Goal: Book appointment/travel/reservation

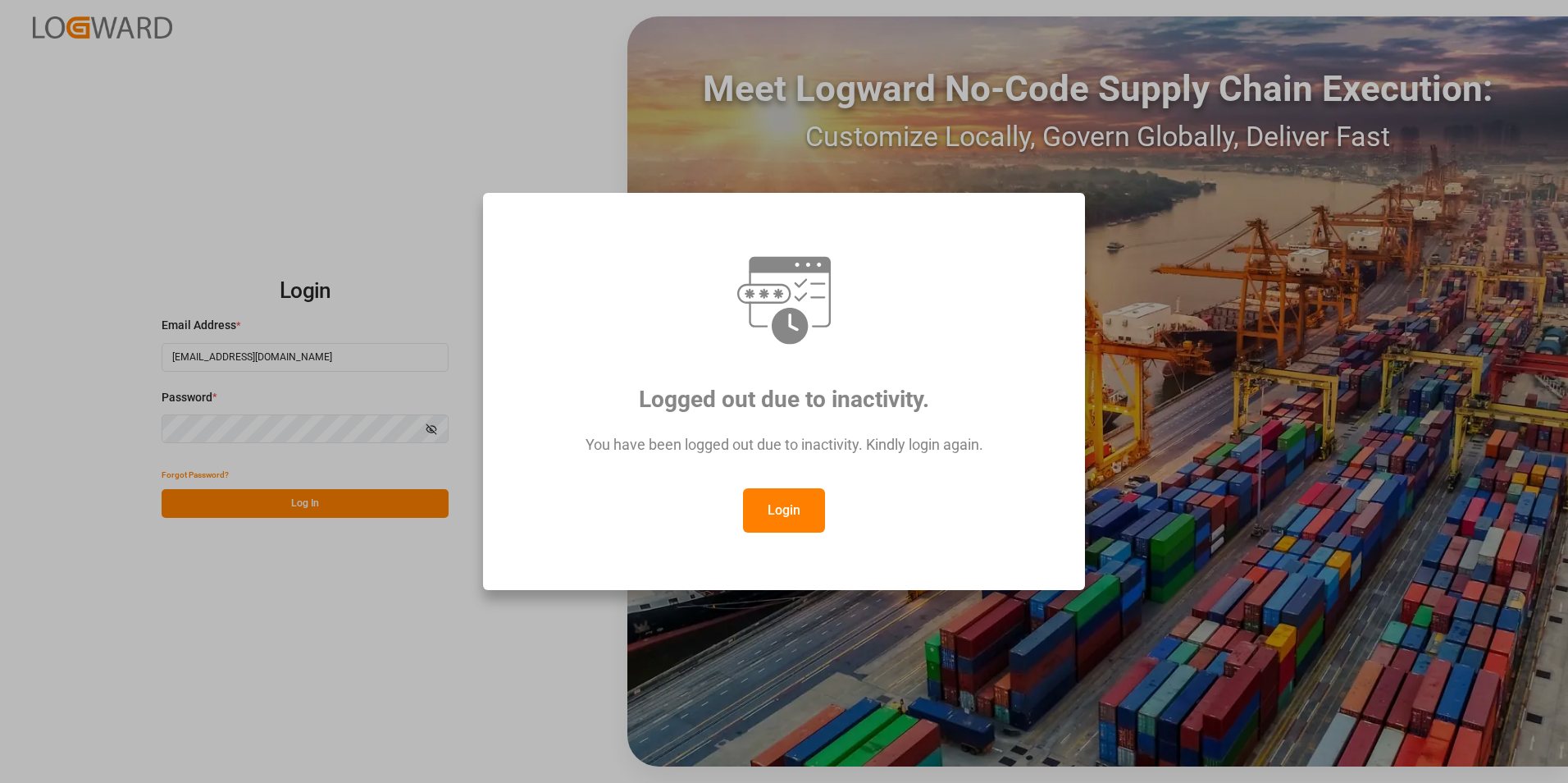
click at [785, 506] on button "Login" at bounding box center [784, 510] width 82 height 44
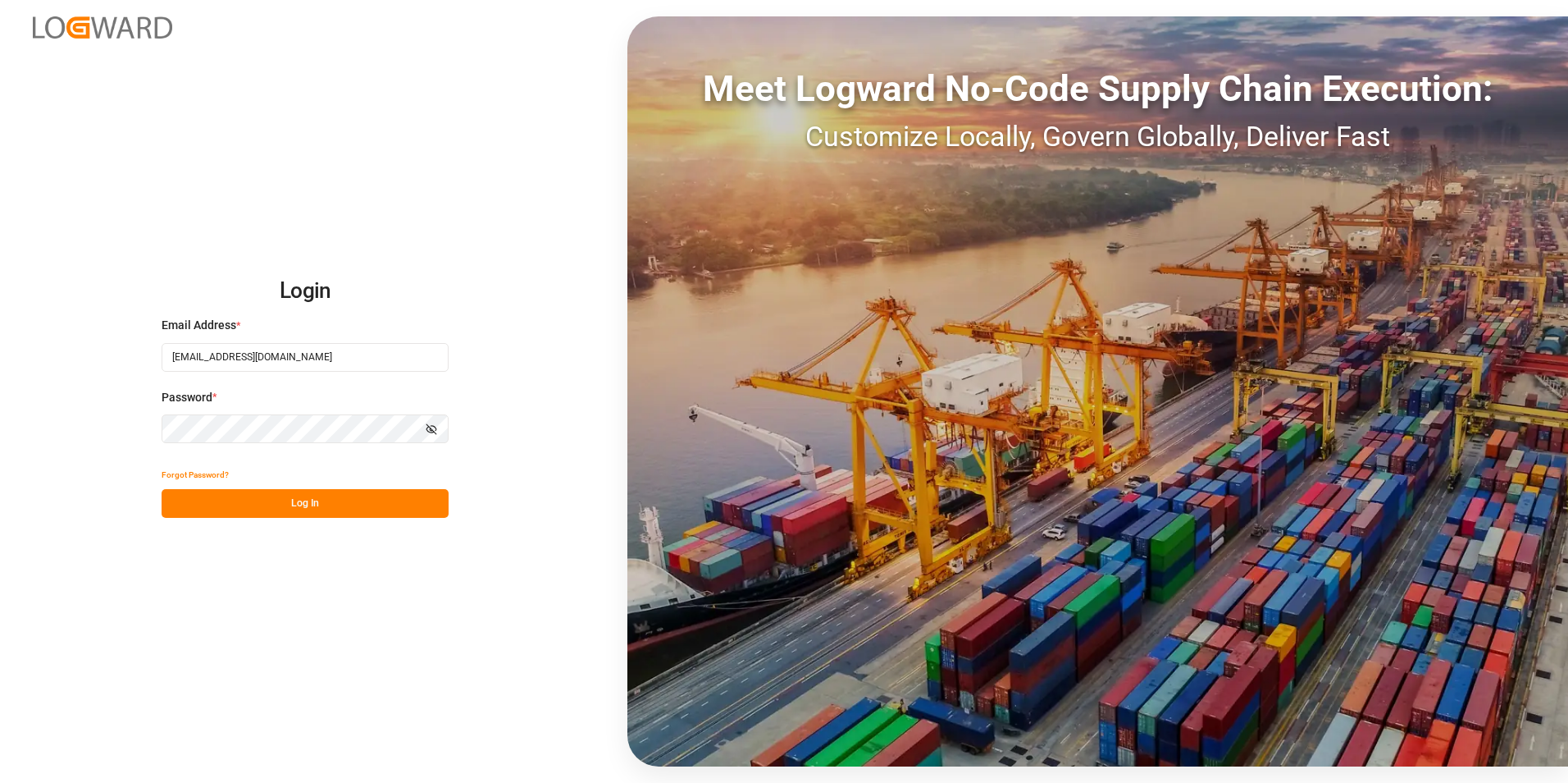
click at [96, 426] on div "Login Email Address * [EMAIL_ADDRESS][DOMAIN_NAME] Password * Show password For…" at bounding box center [784, 391] width 1568 height 783
click at [185, 608] on div "Login Email Address * [EMAIL_ADDRESS][DOMAIN_NAME] Password * Show password For…" at bounding box center [784, 391] width 1568 height 783
click at [278, 507] on button "Log In" at bounding box center [305, 503] width 287 height 28
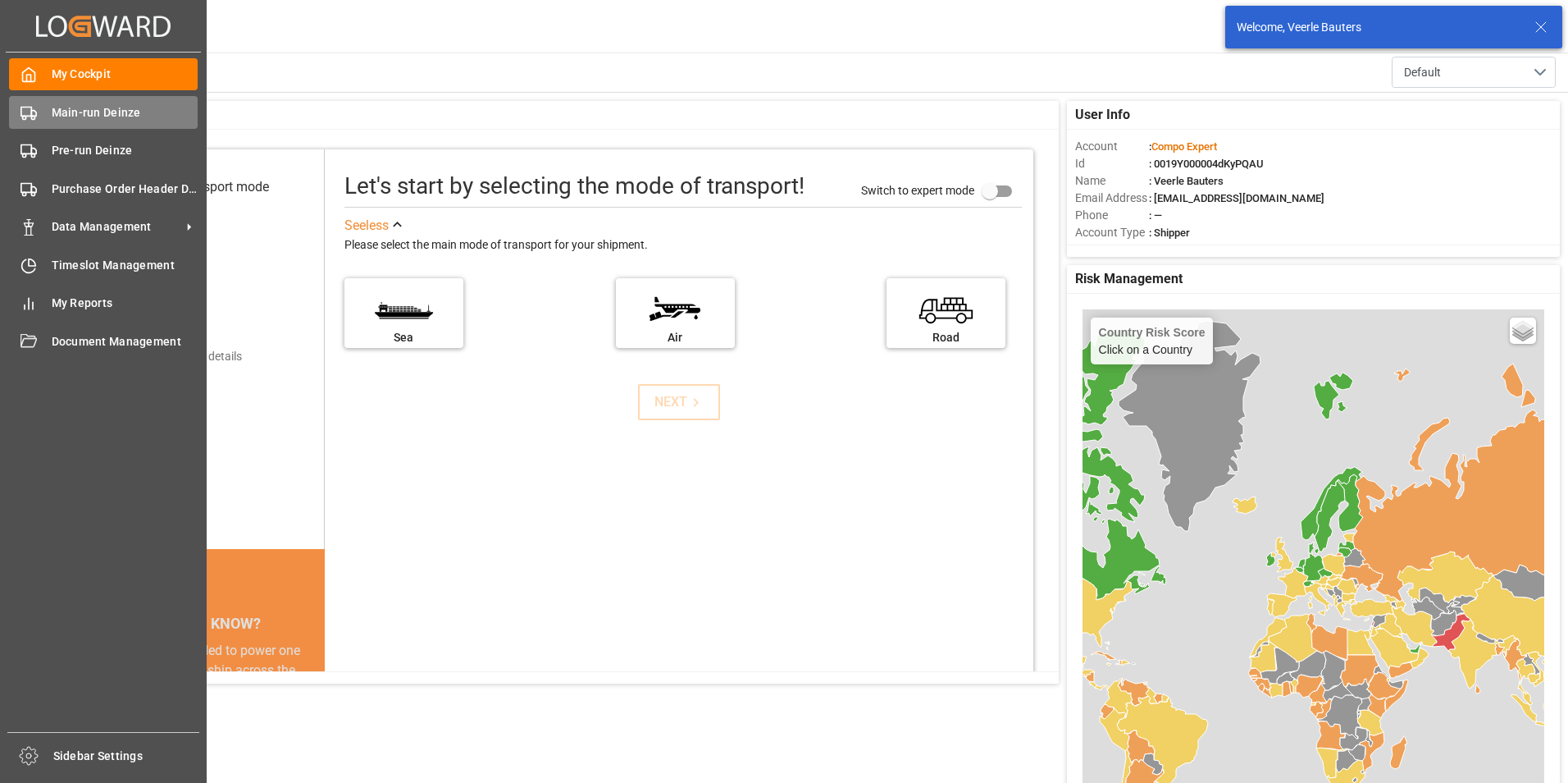
click at [24, 112] on icon at bounding box center [28, 113] width 16 height 16
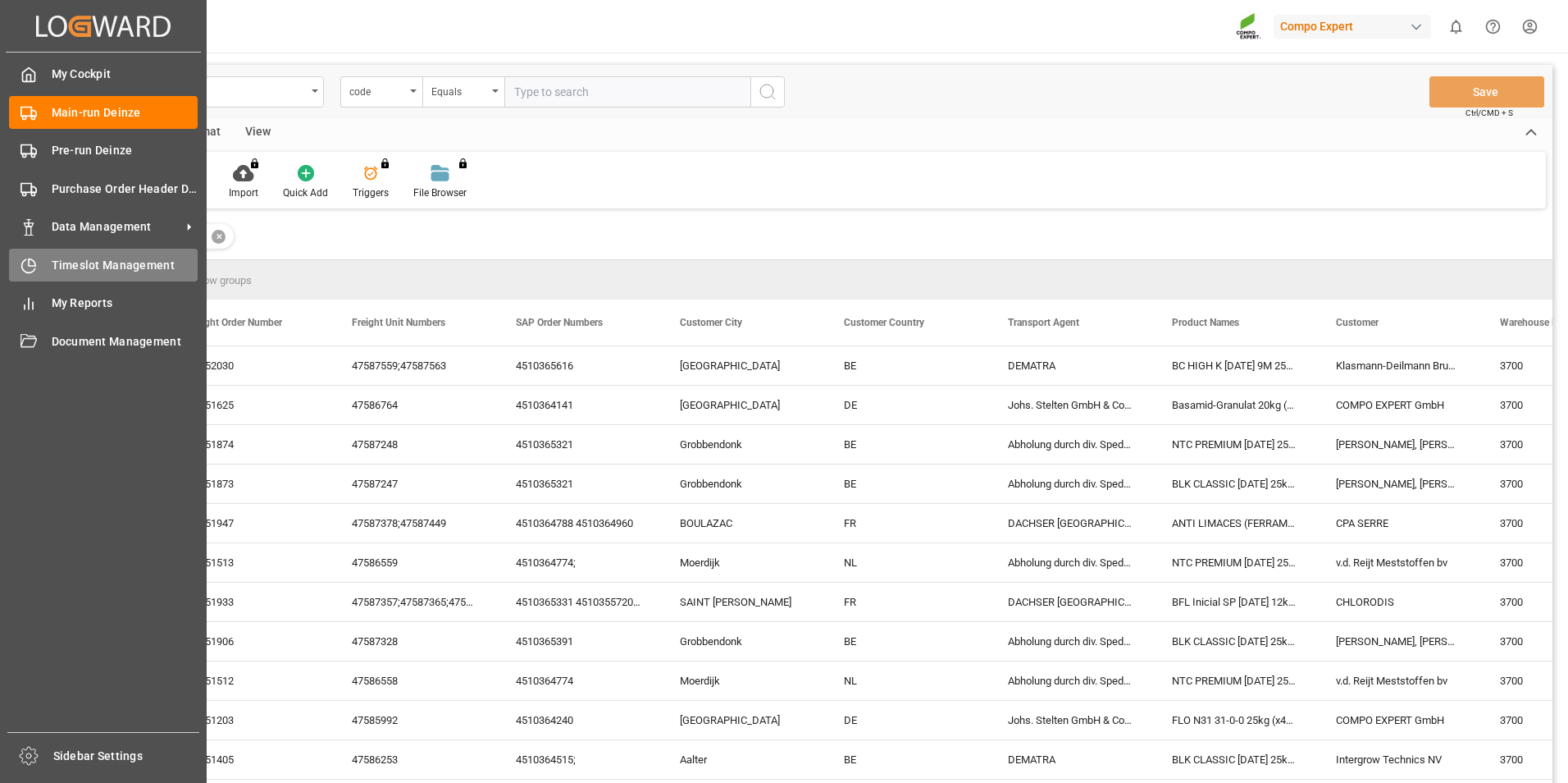
click at [26, 270] on icon at bounding box center [28, 265] width 16 height 16
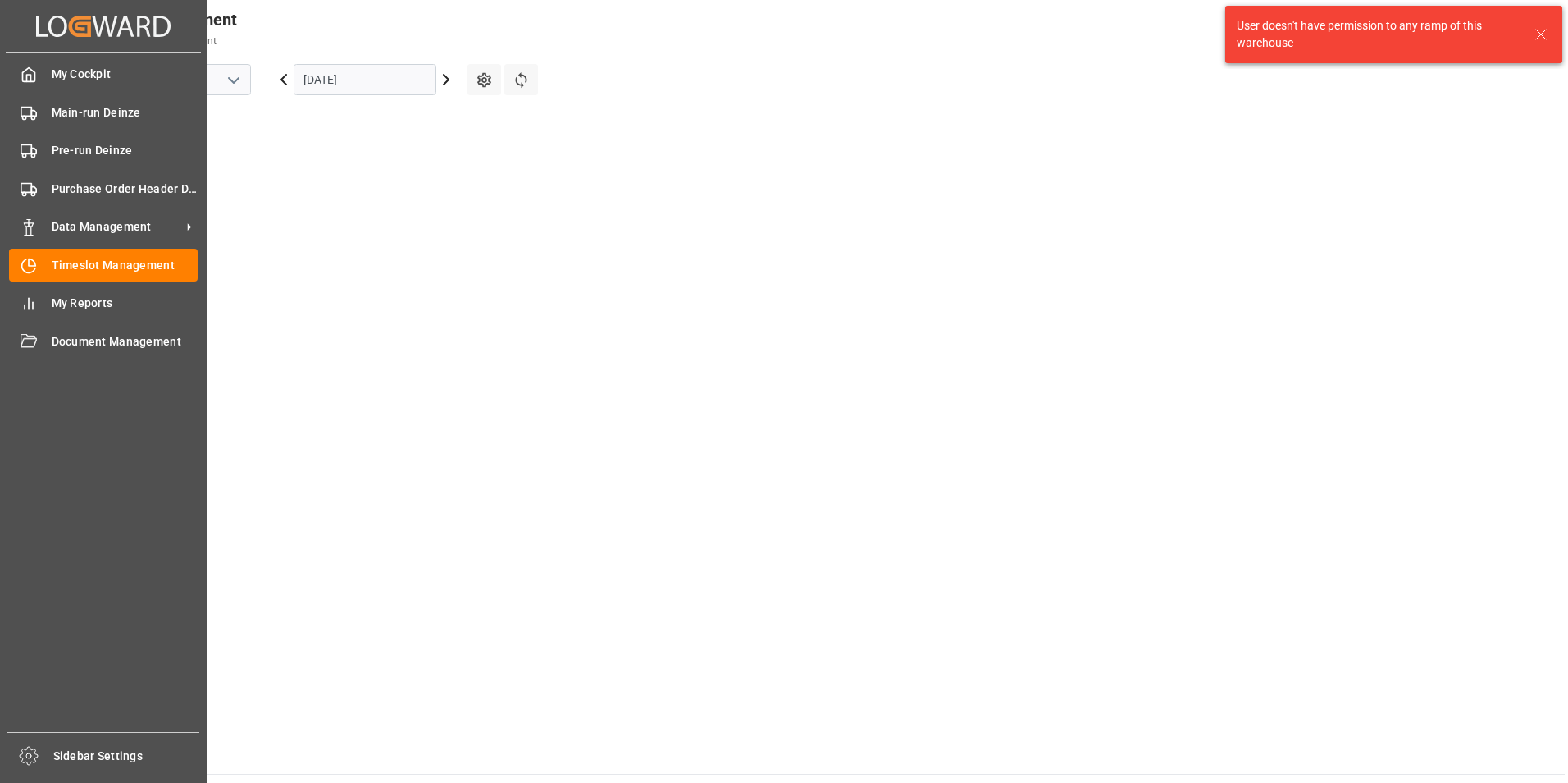
scroll to position [1035, 0]
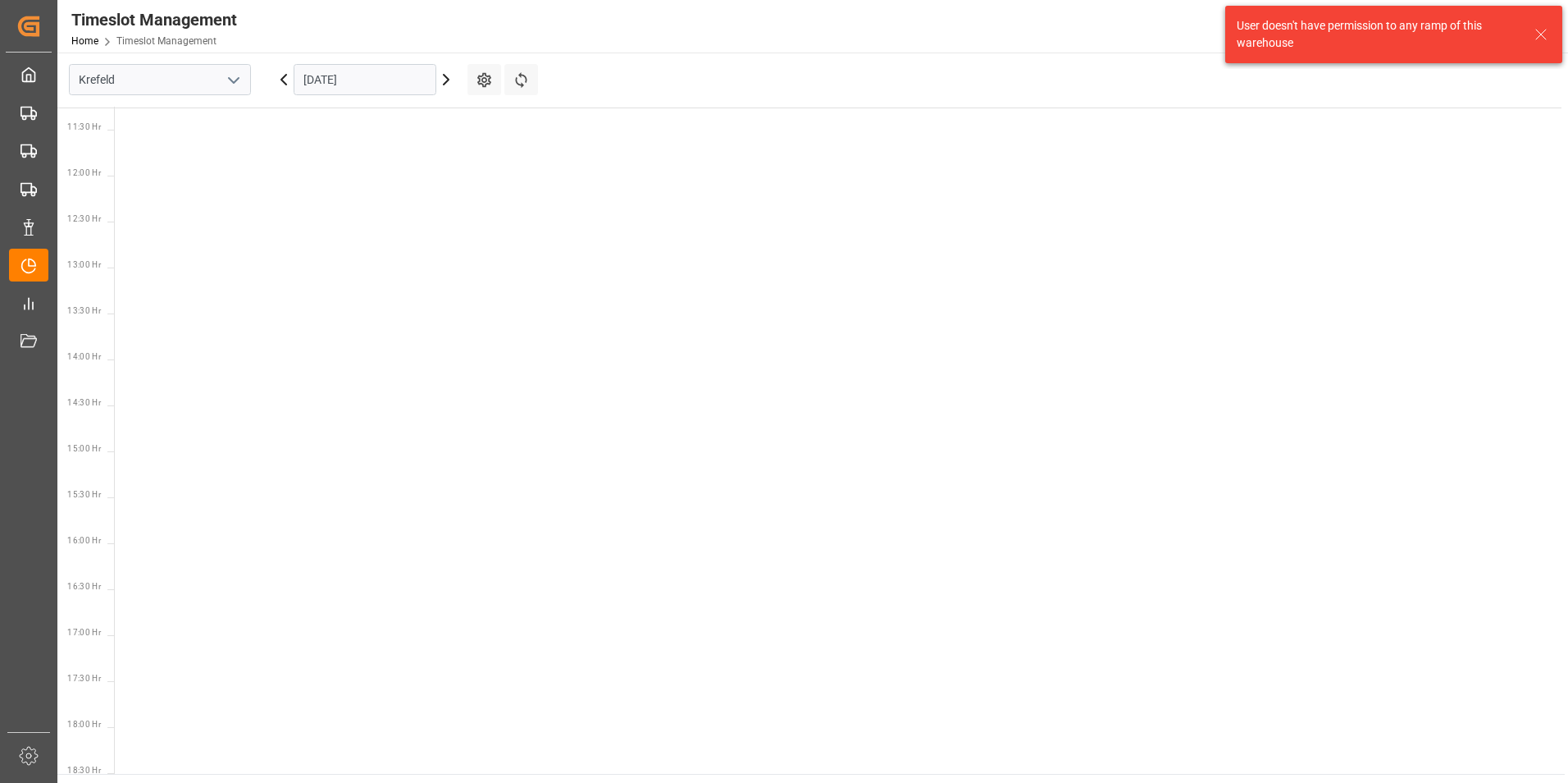
click at [232, 83] on icon "open menu" at bounding box center [233, 80] width 20 height 20
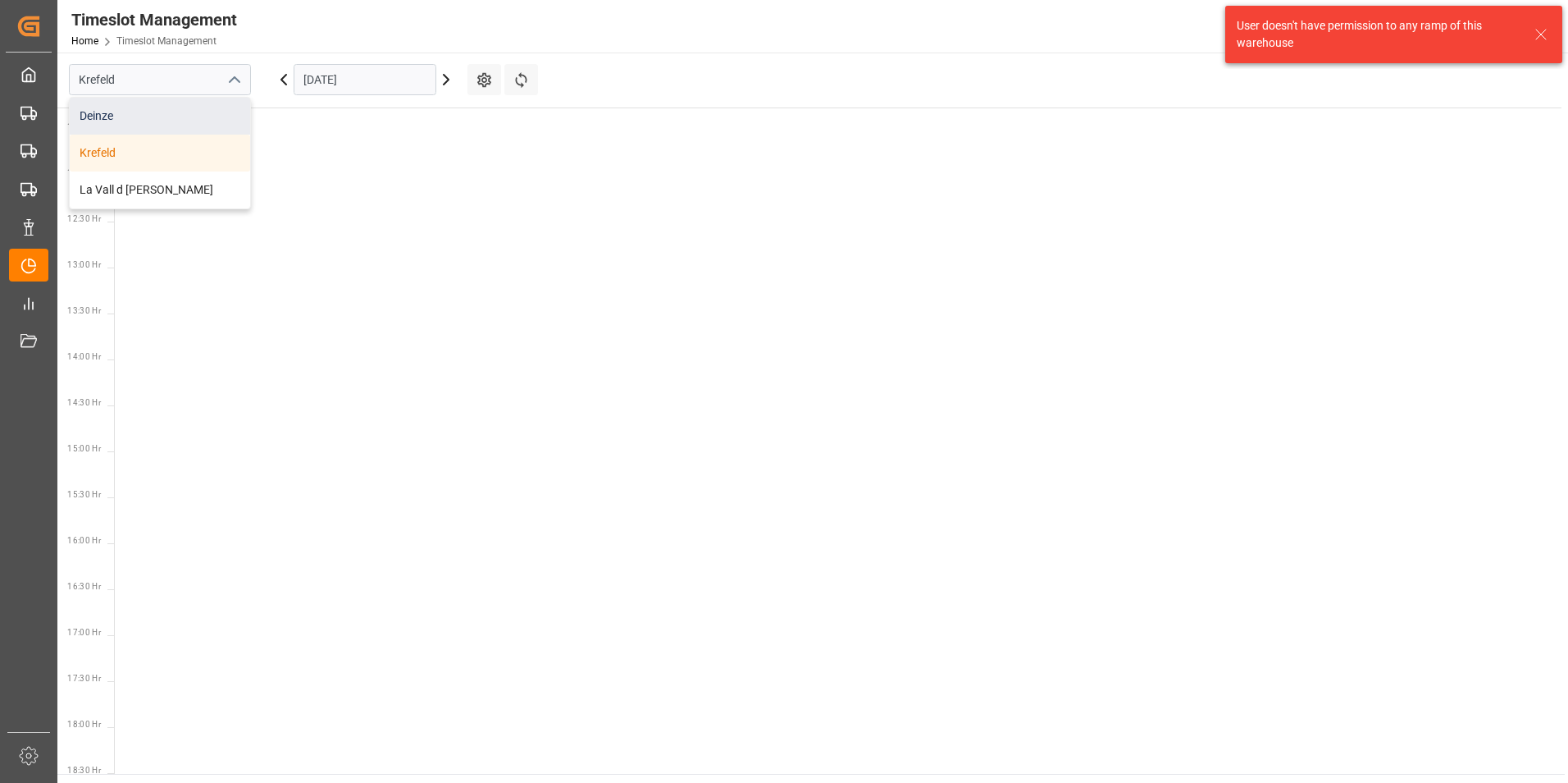
click at [108, 116] on div "Deinze" at bounding box center [160, 115] width 181 height 37
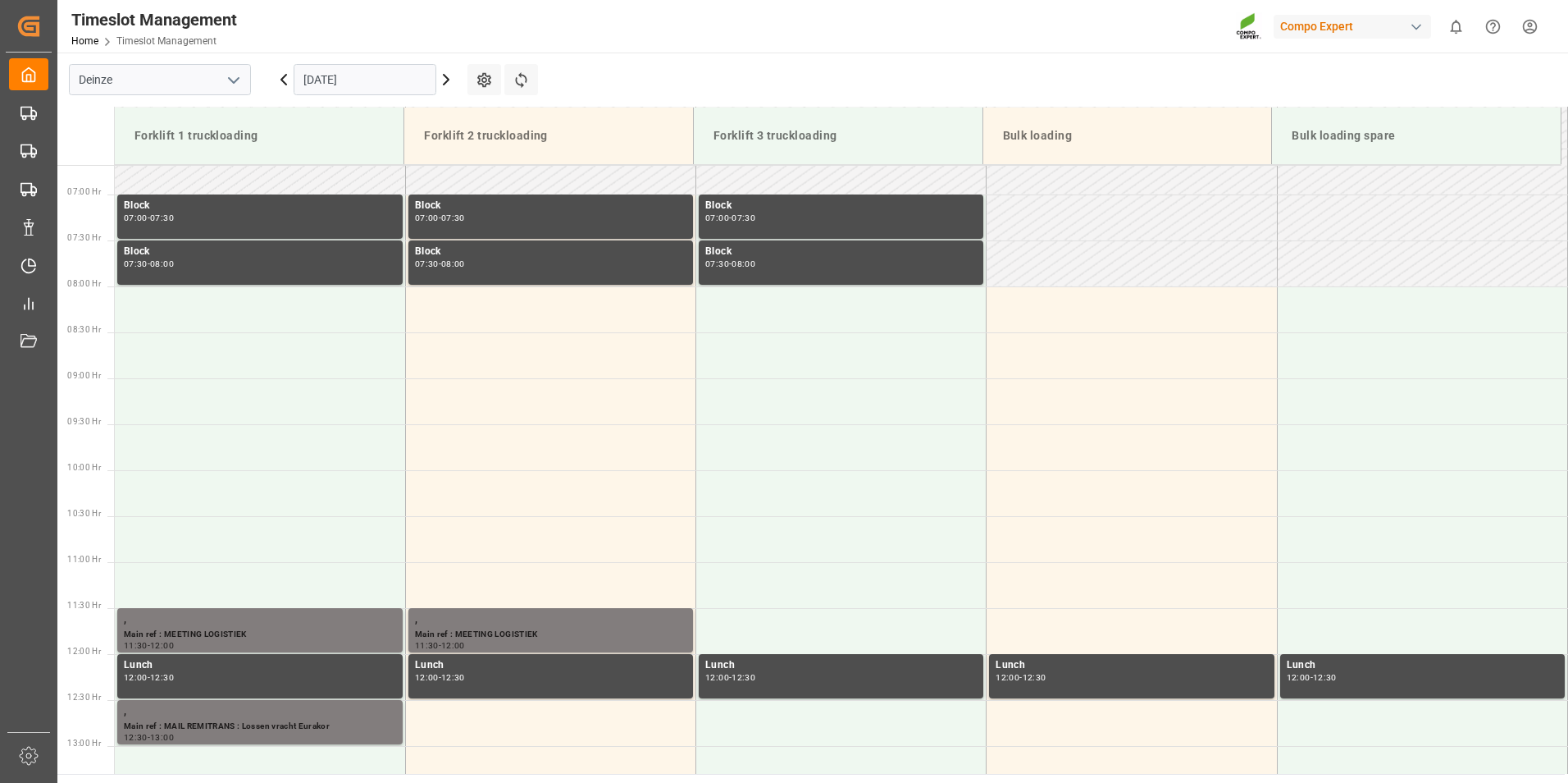
scroll to position [518, 0]
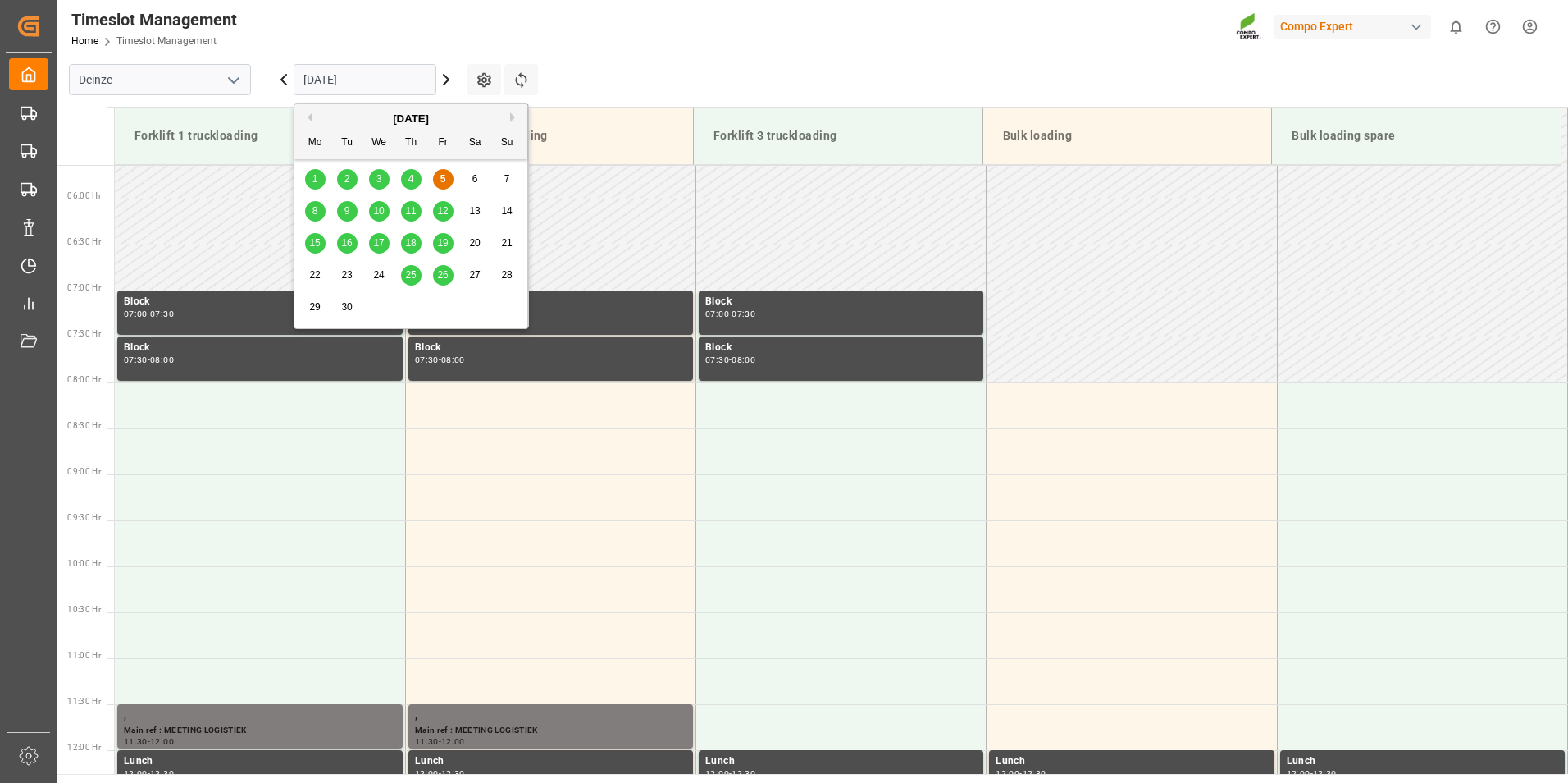
click at [400, 80] on input "[DATE]" at bounding box center [365, 79] width 143 height 31
click at [318, 205] on span "8" at bounding box center [315, 210] width 6 height 11
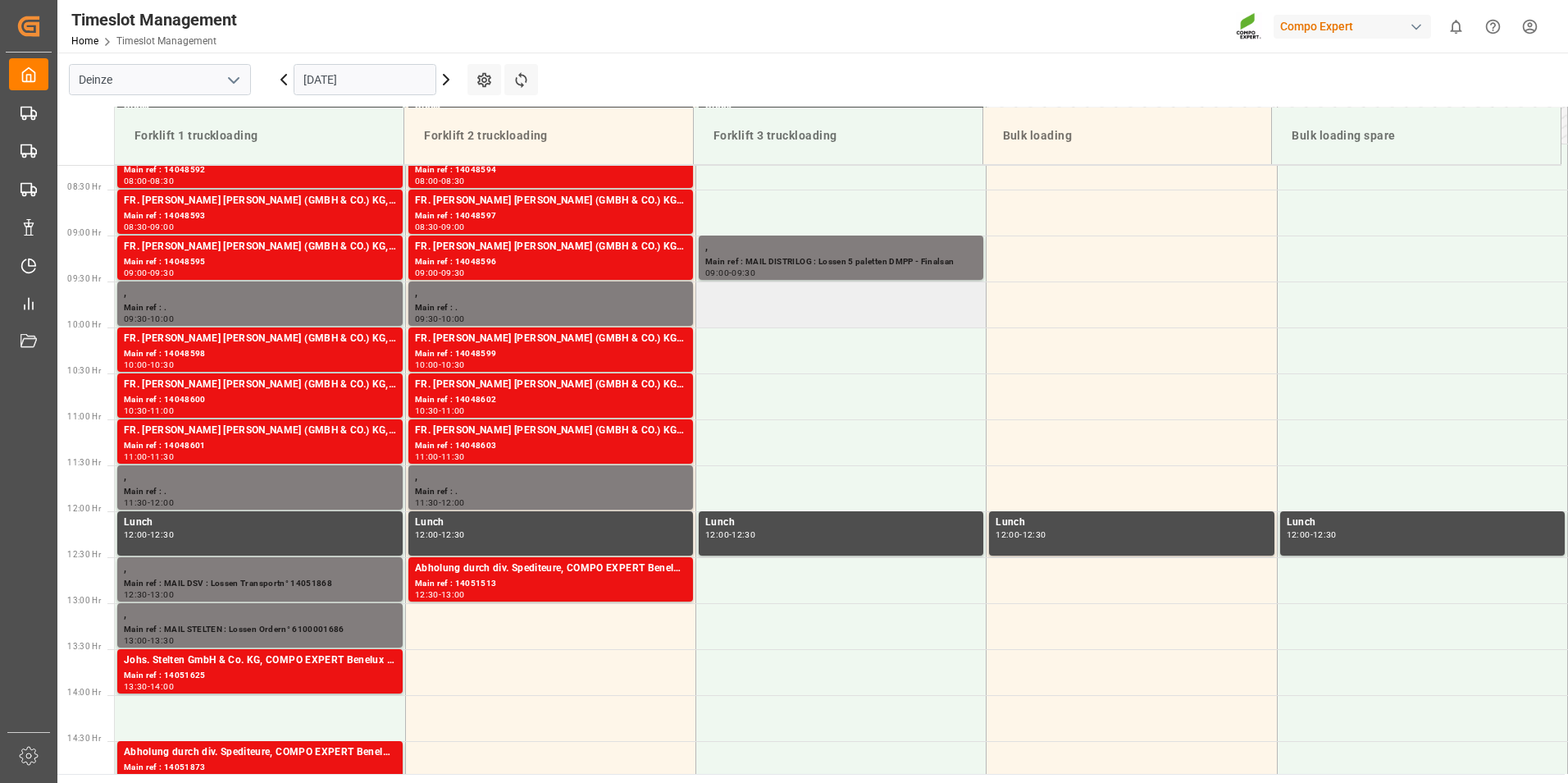
scroll to position [682, 0]
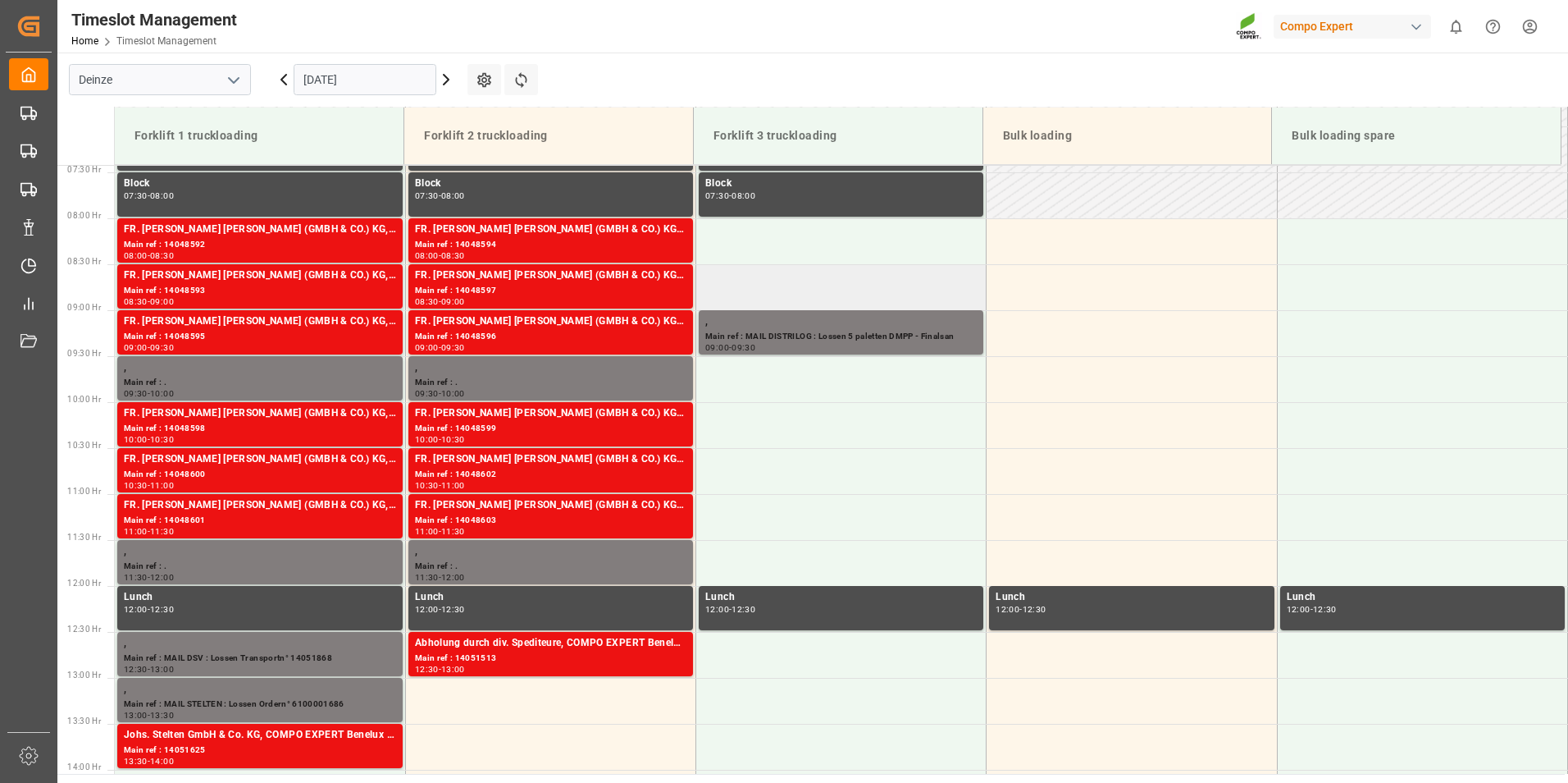
click at [725, 291] on td at bounding box center [841, 287] width 290 height 46
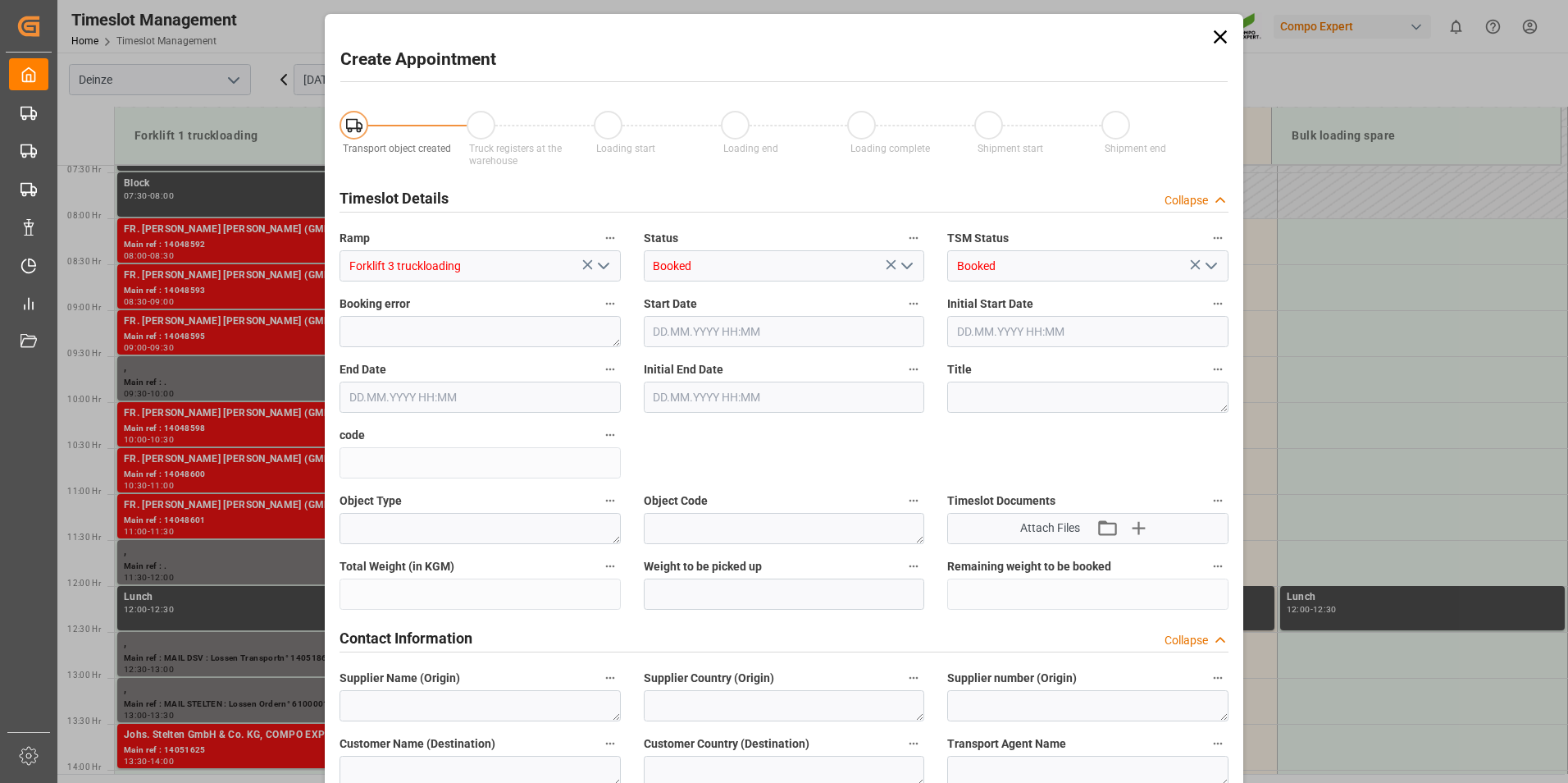
type input "[DATE] 08:30"
type input "[DATE] 09:00"
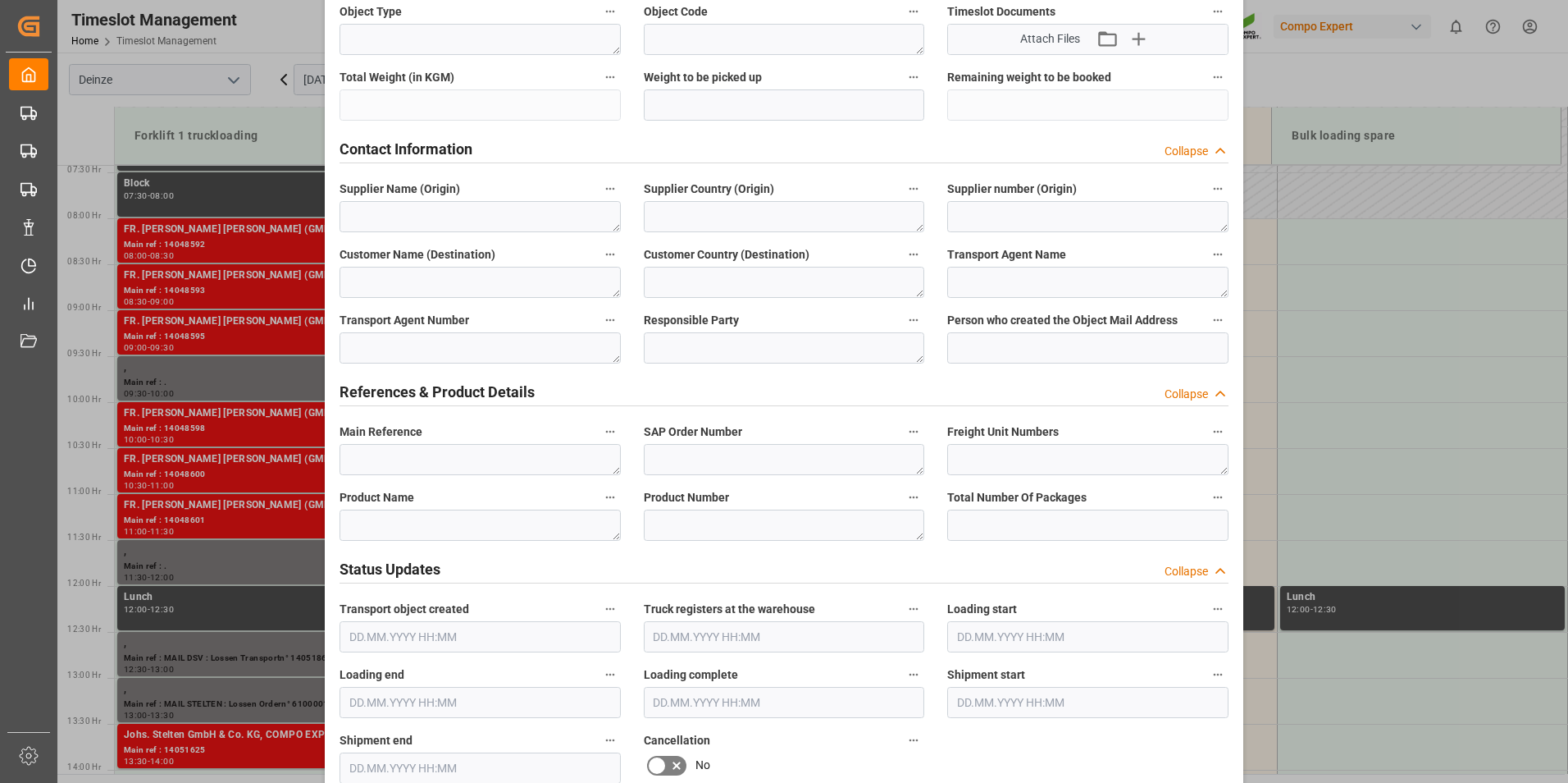
scroll to position [493, 0]
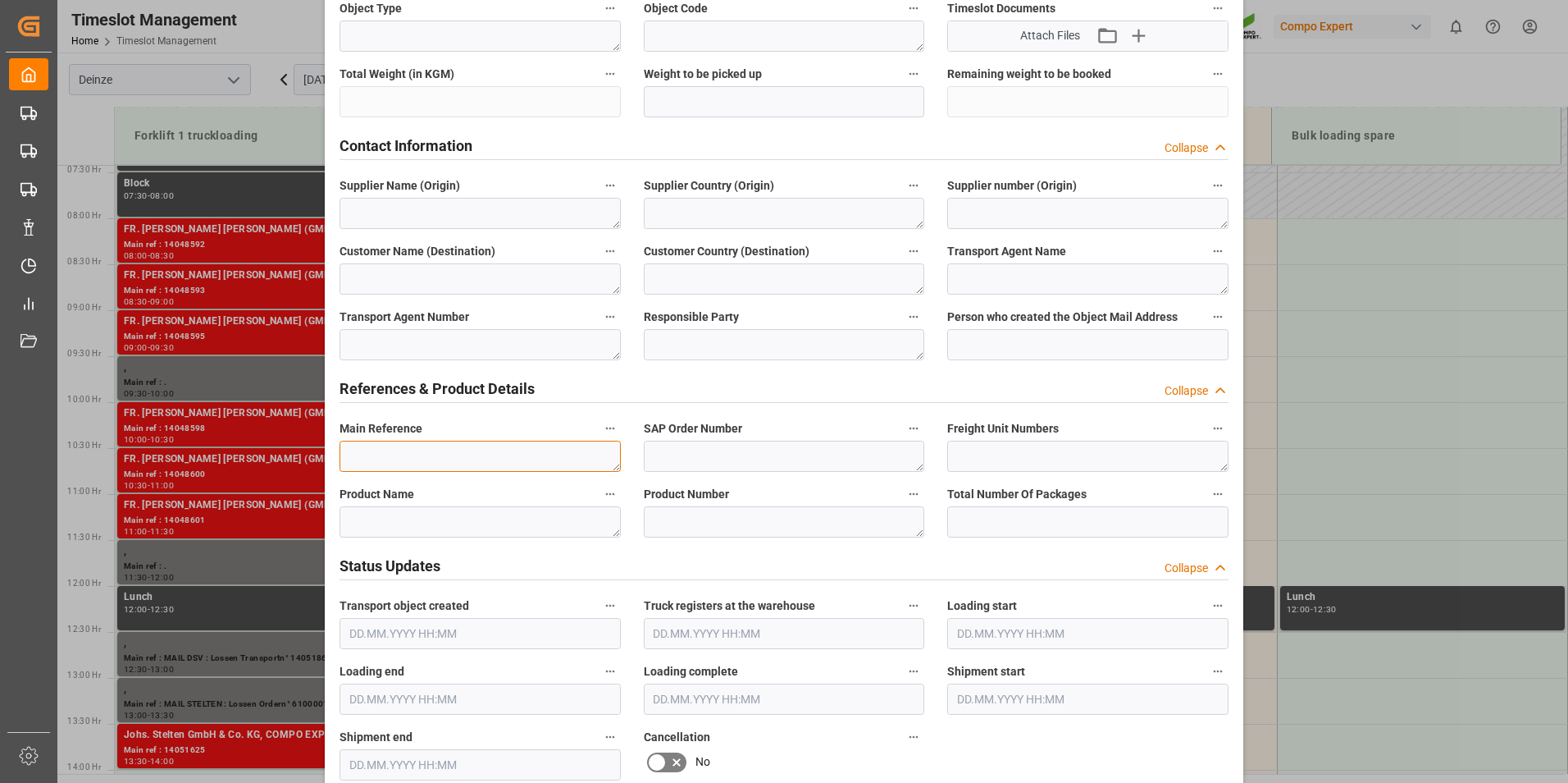
click at [375, 459] on textarea at bounding box center [480, 457] width 282 height 31
type textarea "m"
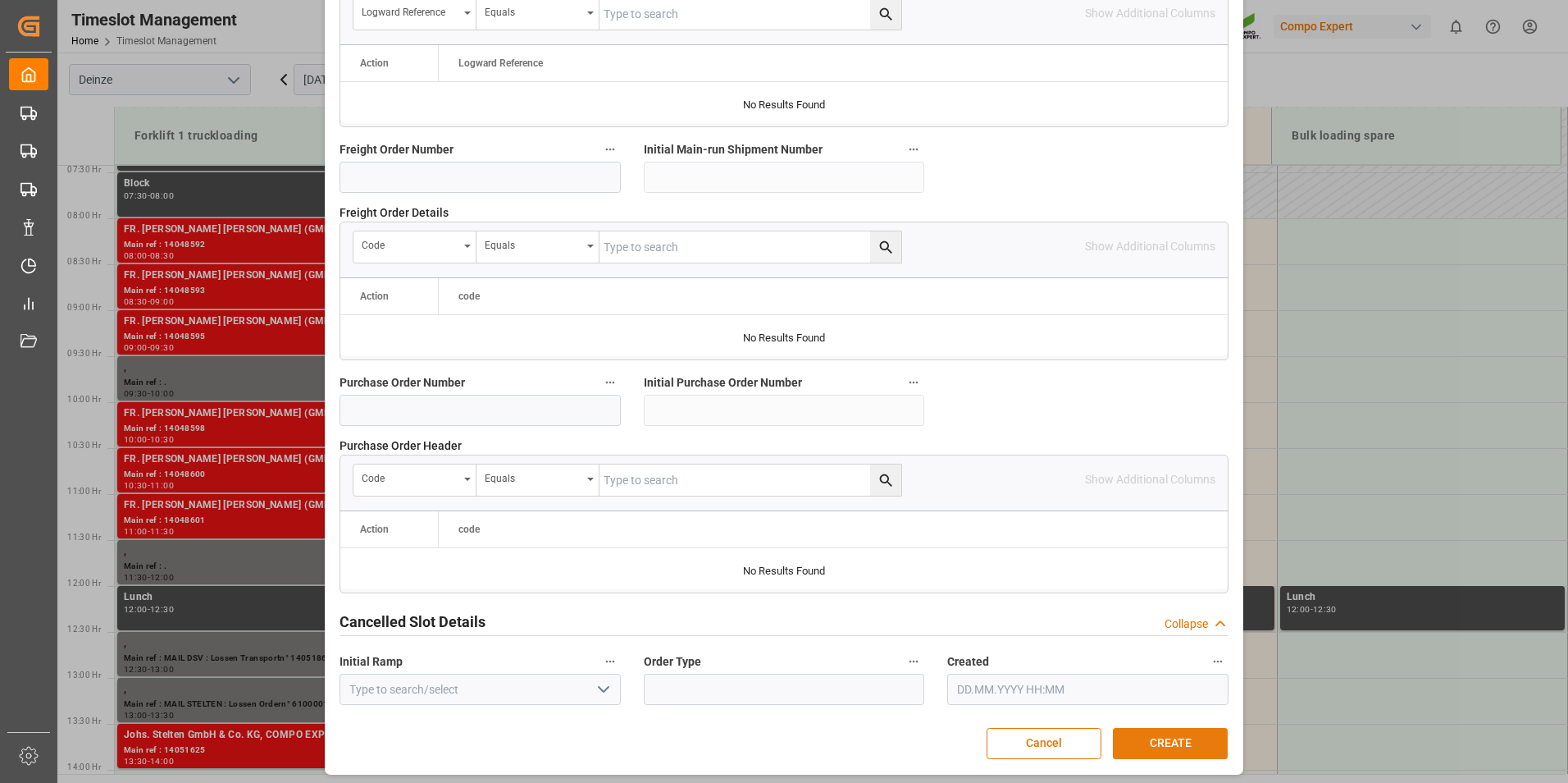
scroll to position [1495, 0]
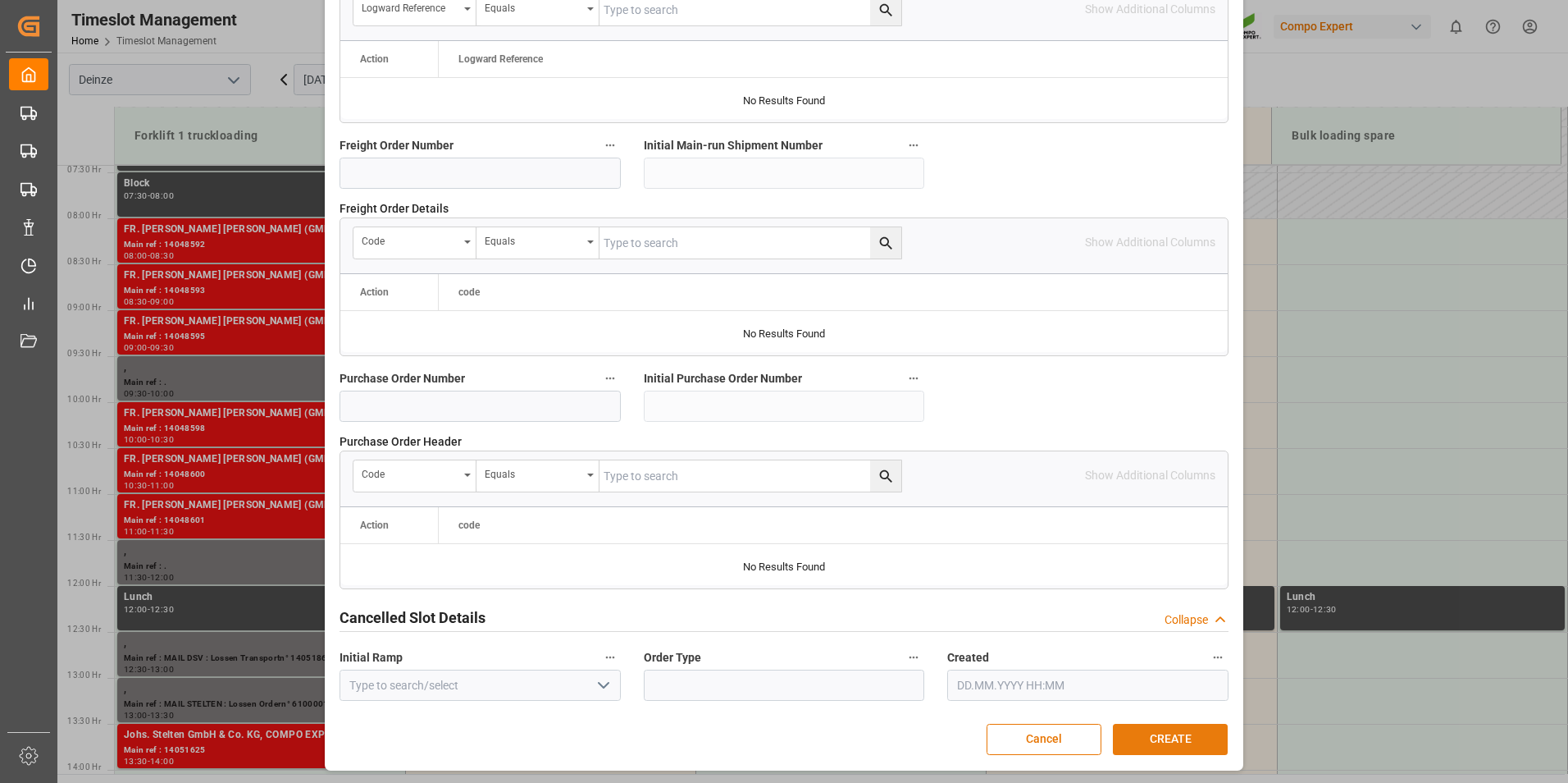
type textarea "MAIL REMITRANS : Lossen Vracht Eurakor"
click at [1171, 740] on button "CREATE" at bounding box center [1170, 739] width 115 height 31
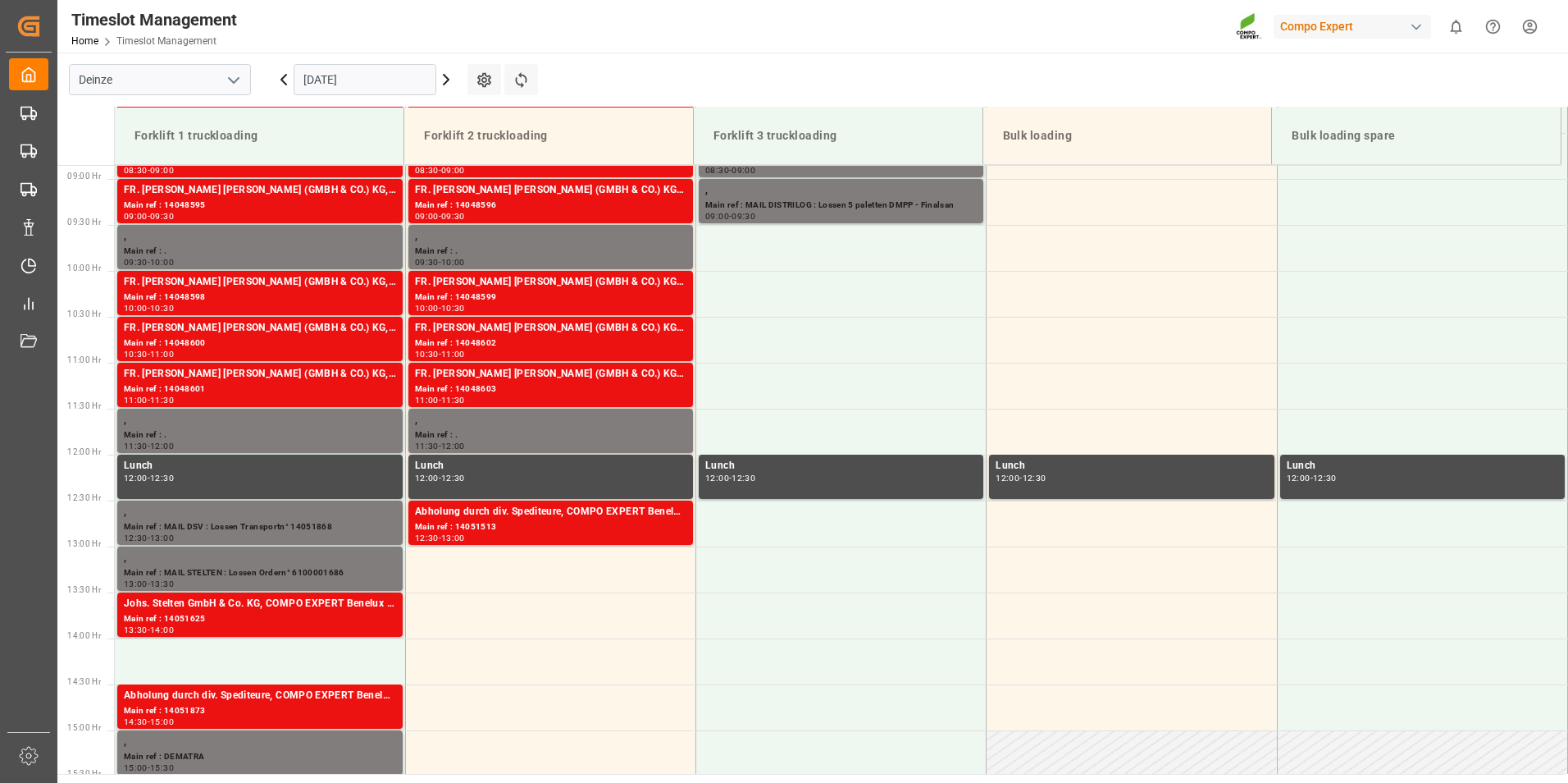
scroll to position [816, 0]
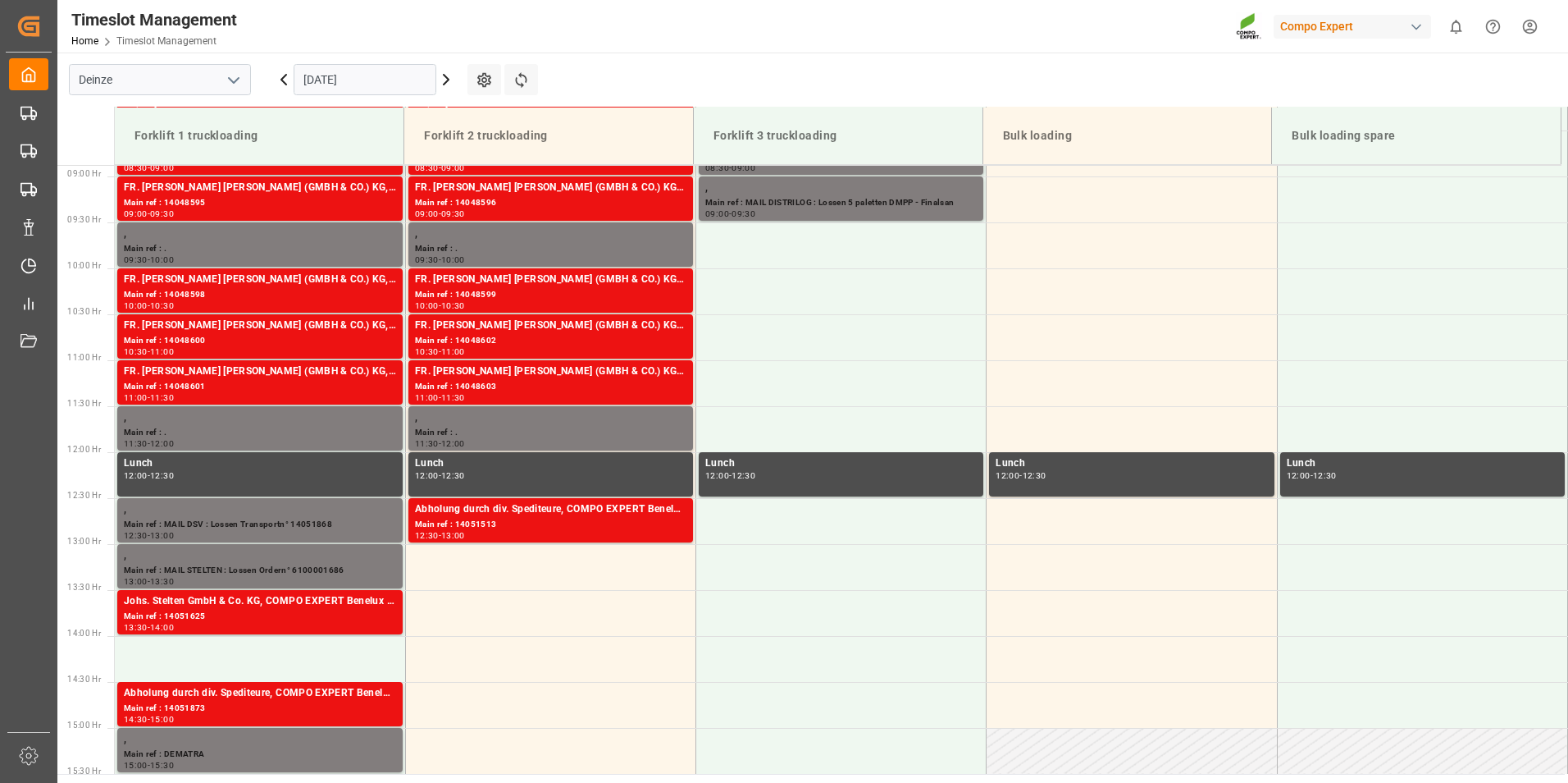
click at [372, 81] on input "[DATE]" at bounding box center [365, 79] width 143 height 31
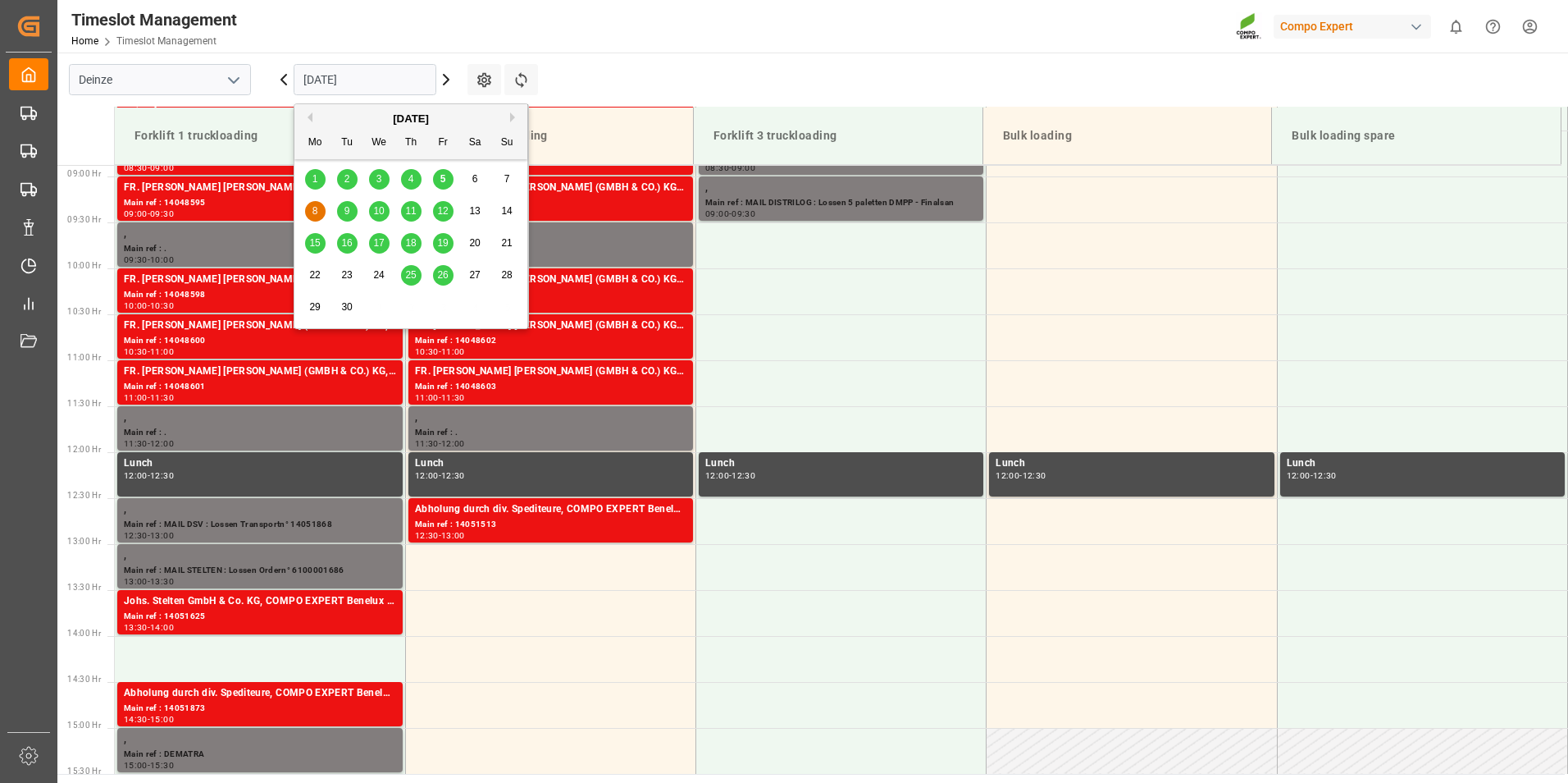
click at [441, 180] on span "5" at bounding box center [443, 178] width 6 height 11
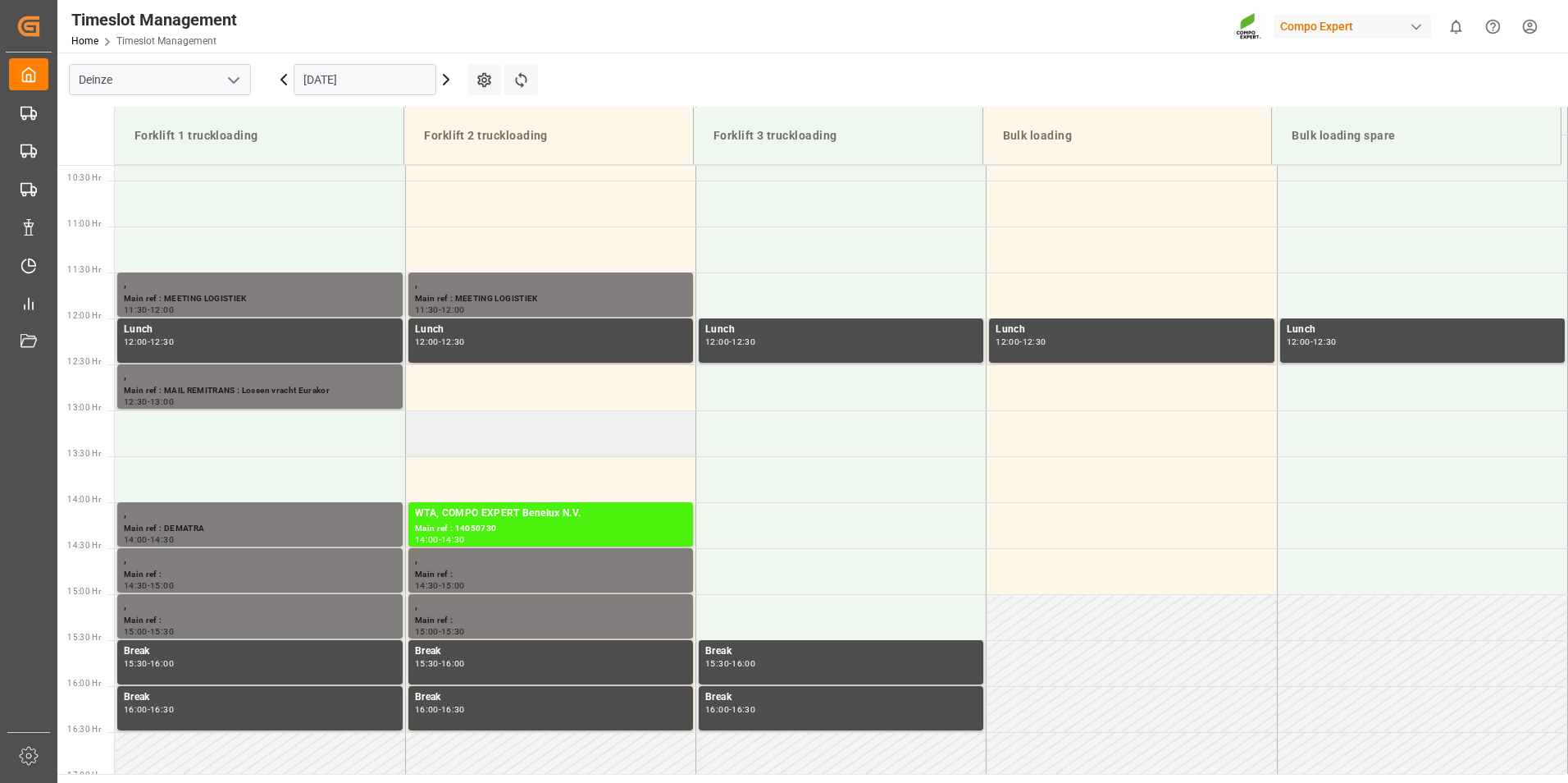
scroll to position [1020, 0]
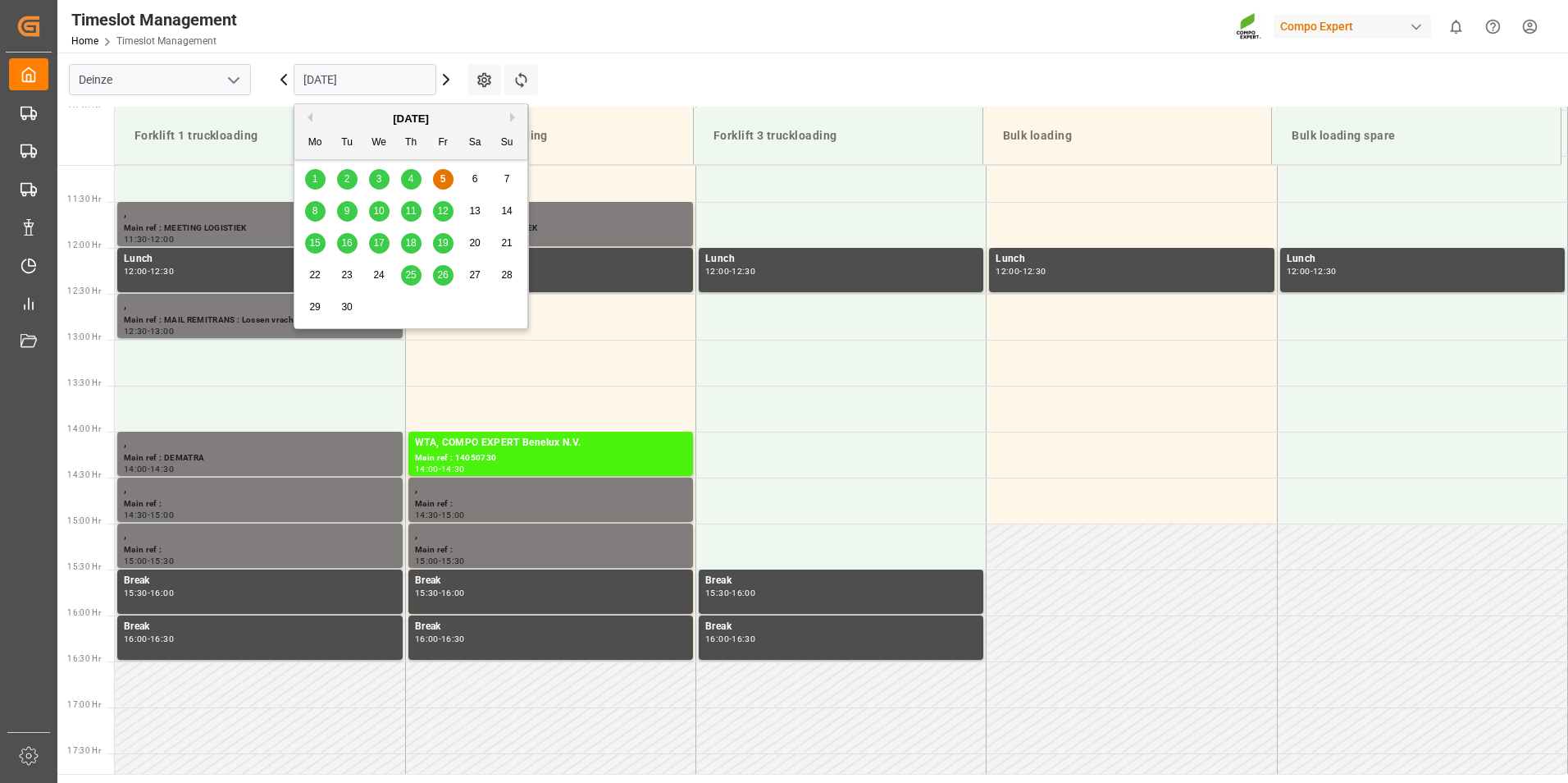
click at [376, 83] on input "[DATE]" at bounding box center [365, 79] width 143 height 31
click at [313, 209] on span "8" at bounding box center [315, 210] width 6 height 11
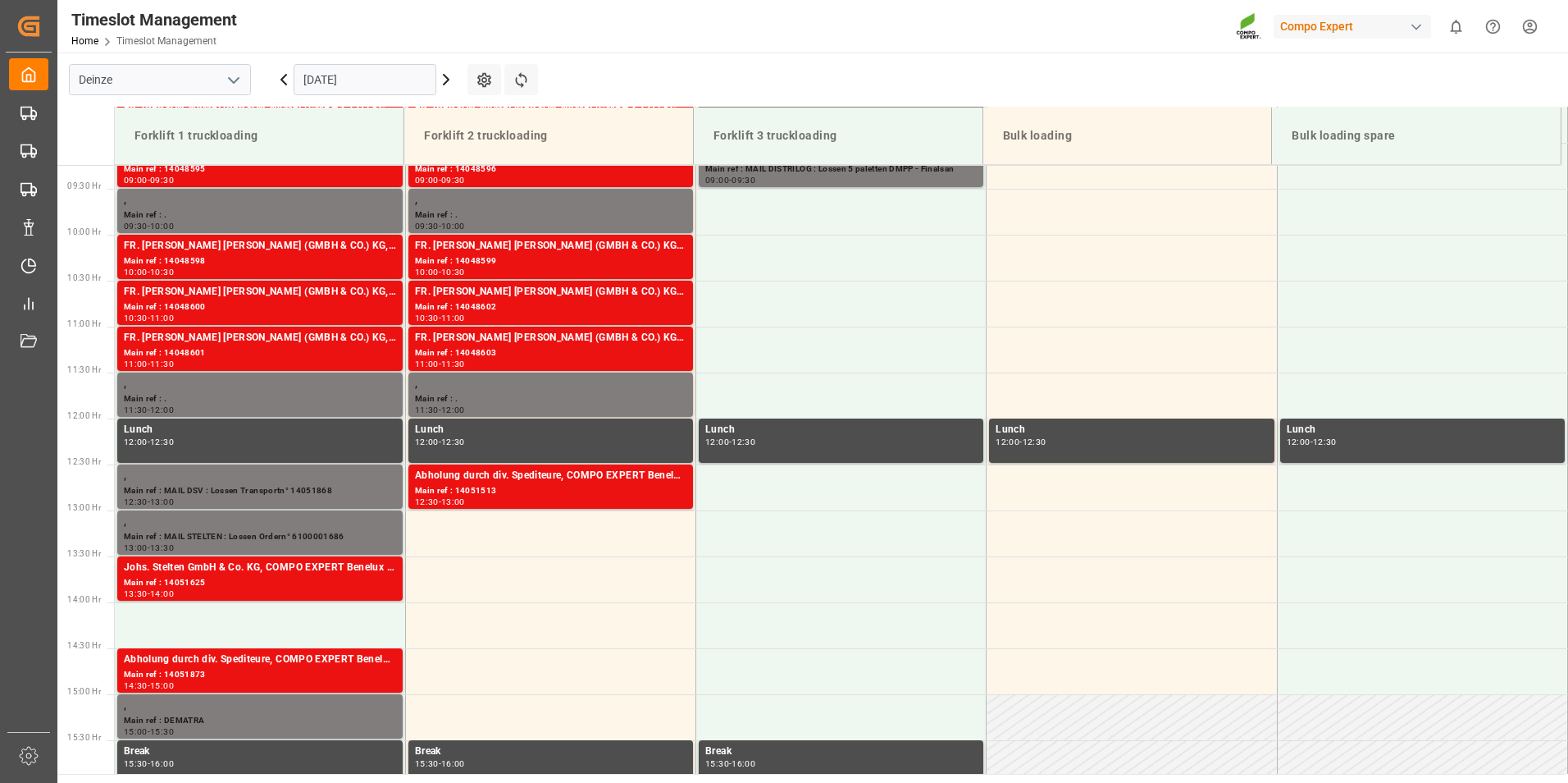
scroll to position [699, 0]
